Goal: Book appointment/travel/reservation

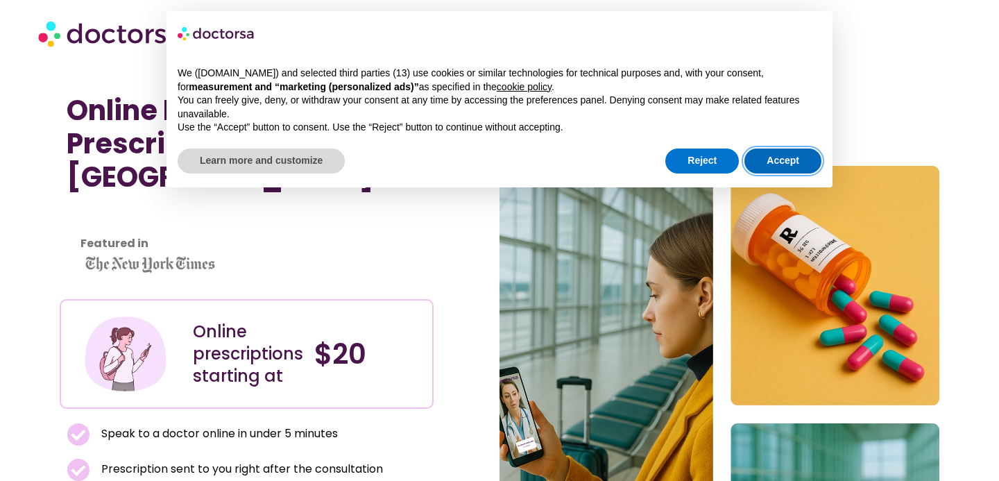
click at [801, 164] on button "Accept" at bounding box center [782, 160] width 77 height 25
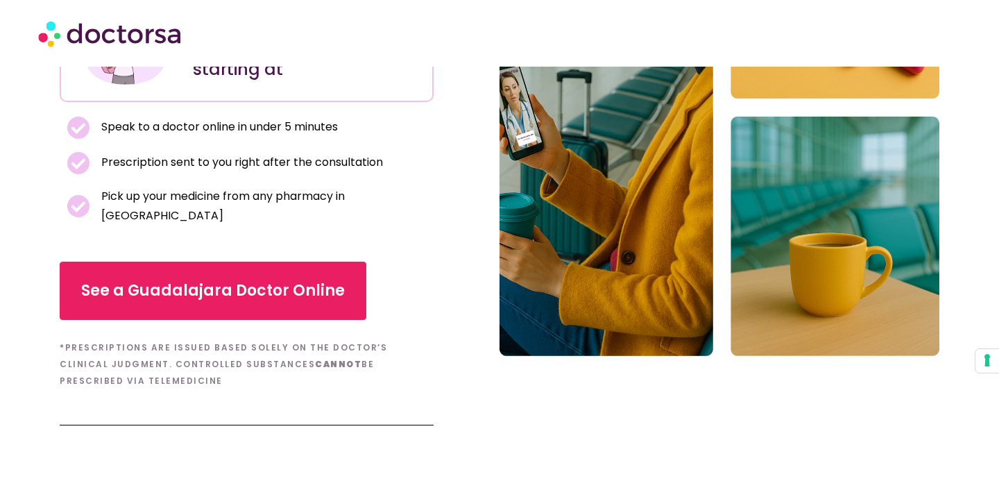
scroll to position [319, 0]
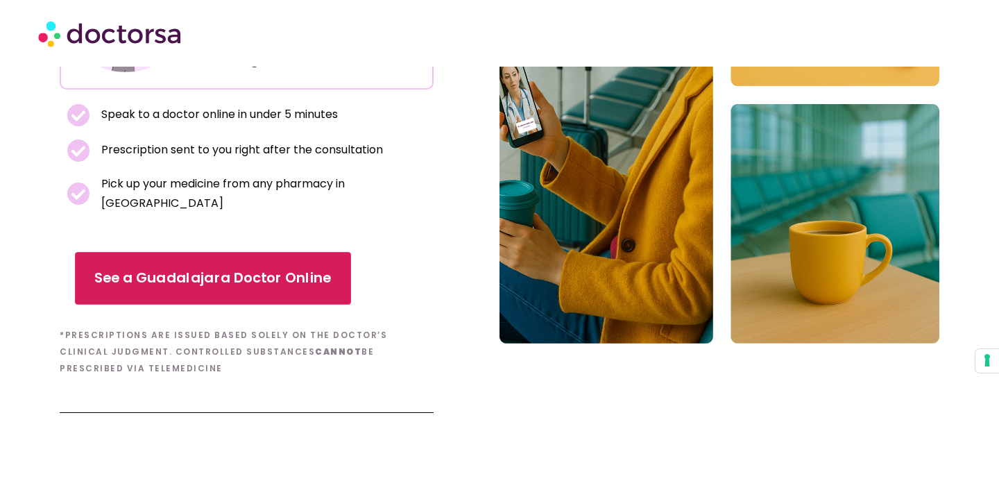
click at [257, 282] on link "See a Guadalajara Doctor Online" at bounding box center [213, 278] width 276 height 53
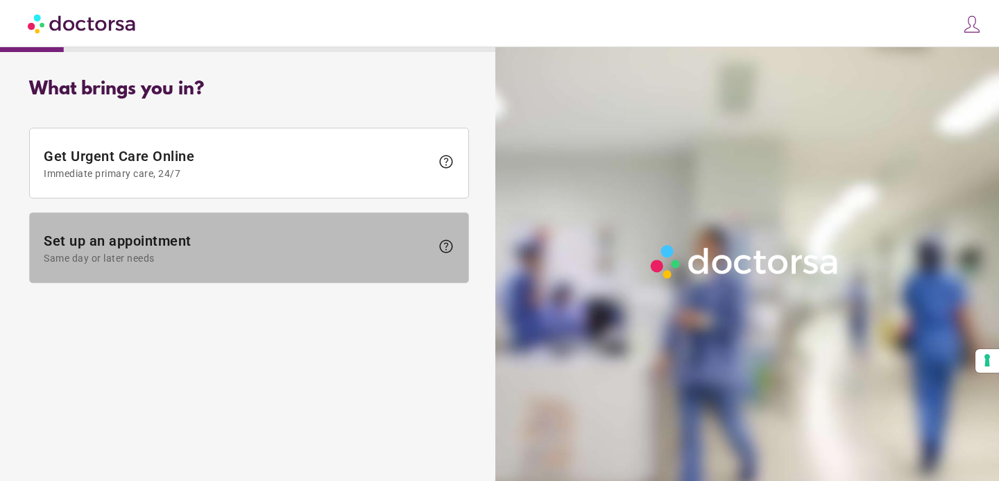
click at [250, 252] on span "Same day or later needs" at bounding box center [237, 257] width 387 height 11
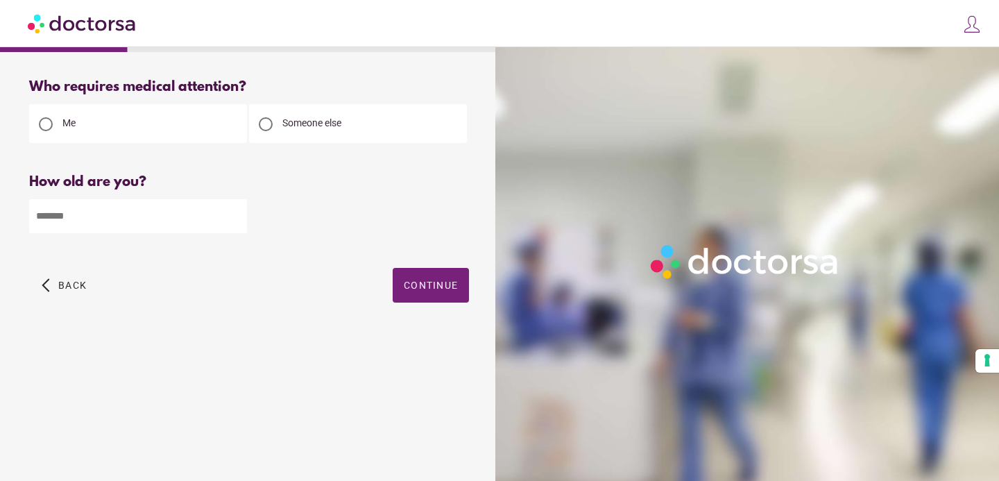
click at [105, 227] on input "number" at bounding box center [138, 216] width 218 height 34
type input "**"
click at [398, 276] on span "button" at bounding box center [430, 285] width 76 height 35
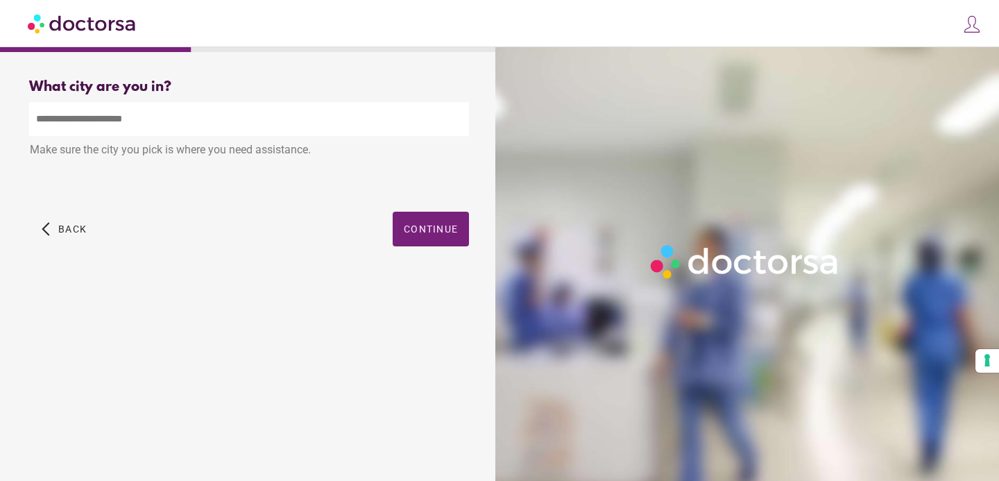
click at [107, 119] on input "text" at bounding box center [249, 119] width 440 height 34
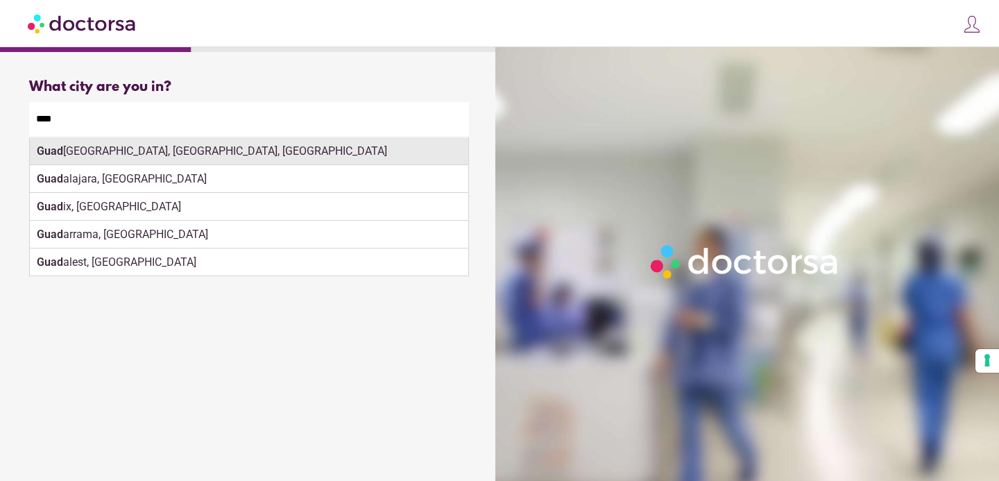
click at [137, 165] on div "Guad alajara, [GEOGRAPHIC_DATA], [GEOGRAPHIC_DATA]" at bounding box center [249, 151] width 438 height 28
type input "**********"
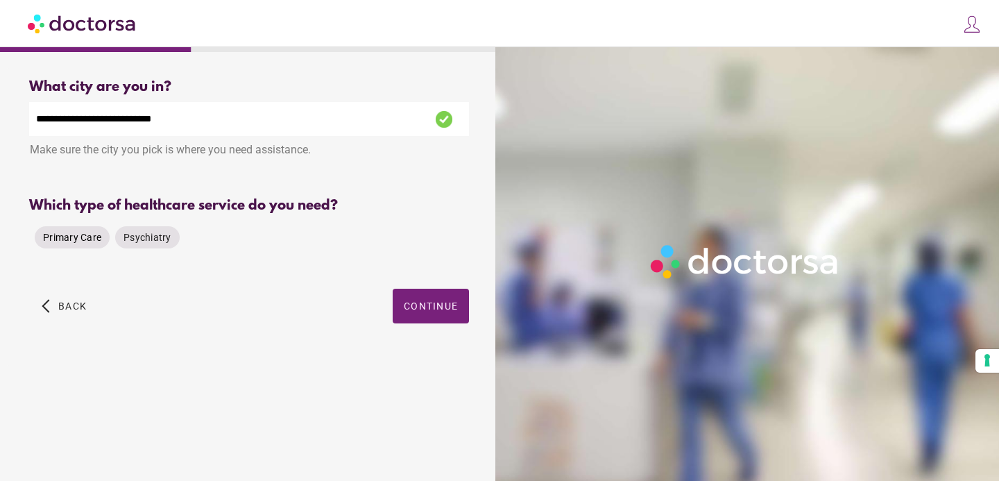
click at [93, 241] on span "Primary Care" at bounding box center [72, 237] width 58 height 11
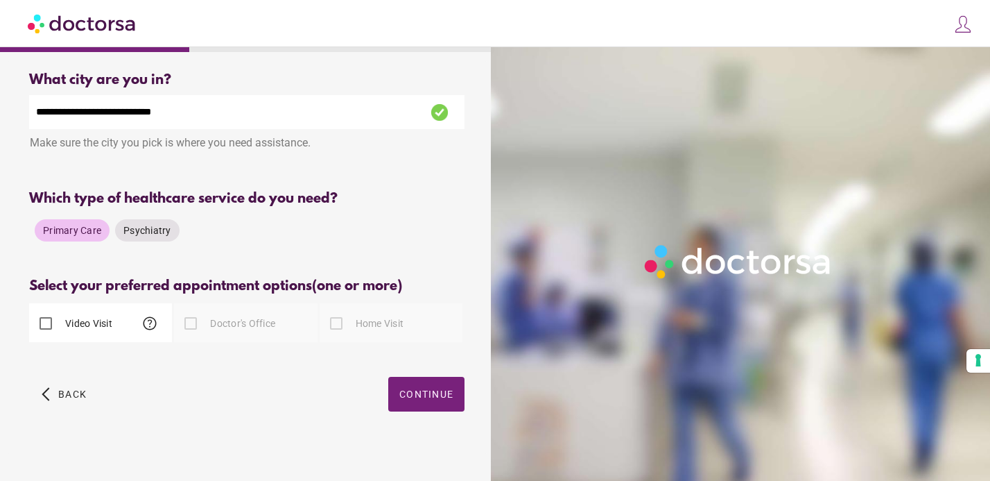
scroll to position [8, 0]
